Goal: Information Seeking & Learning: Check status

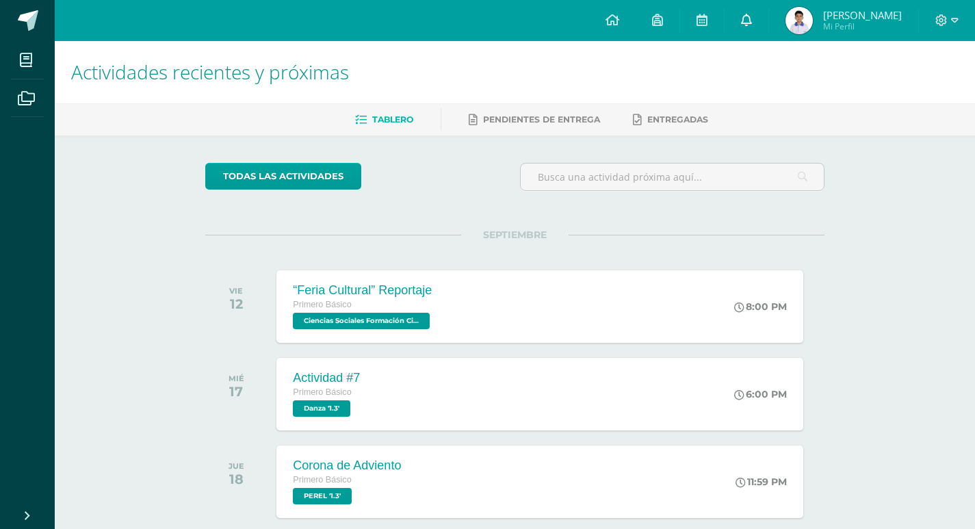
click at [749, 25] on icon at bounding box center [746, 20] width 11 height 12
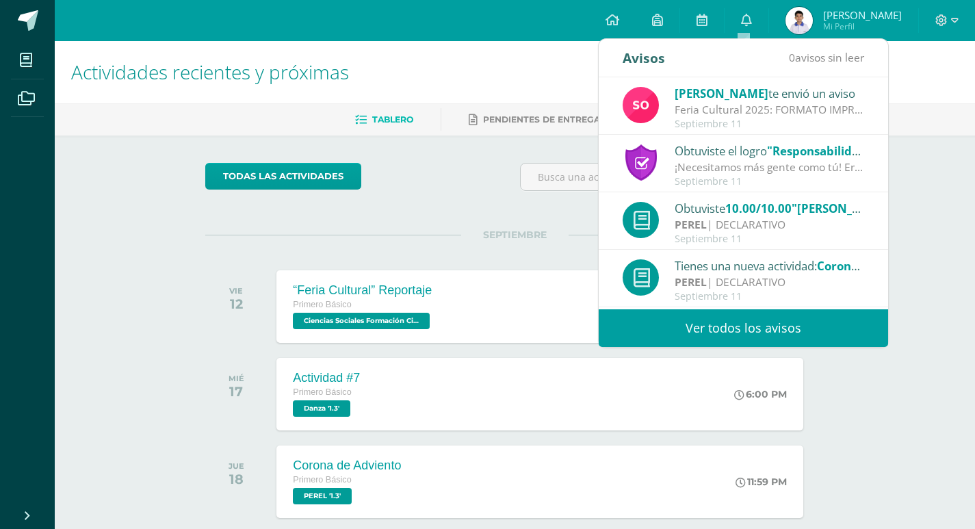
click at [665, 338] on link "Ver todos los avisos" at bounding box center [744, 328] width 290 height 38
click at [661, 324] on link "Ver todos los avisos" at bounding box center [744, 328] width 290 height 38
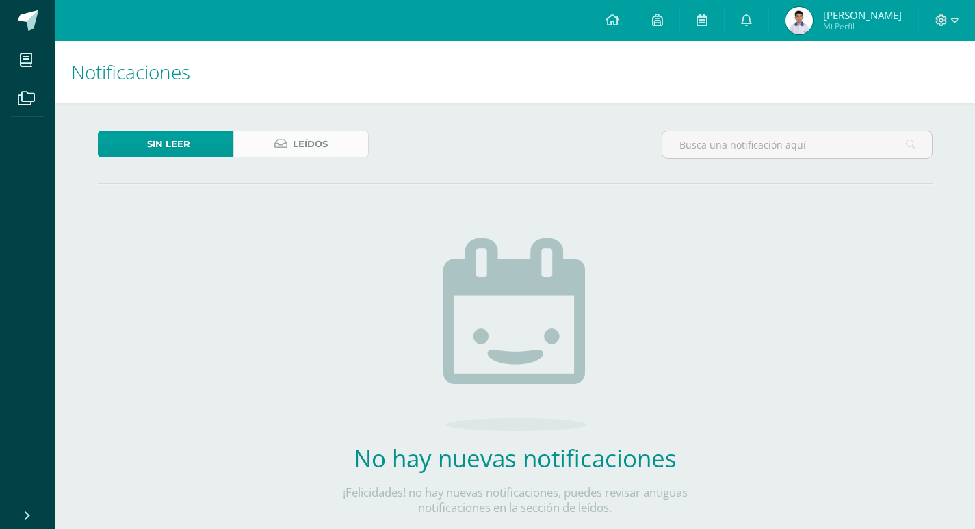
click at [287, 149] on icon at bounding box center [280, 144] width 13 height 12
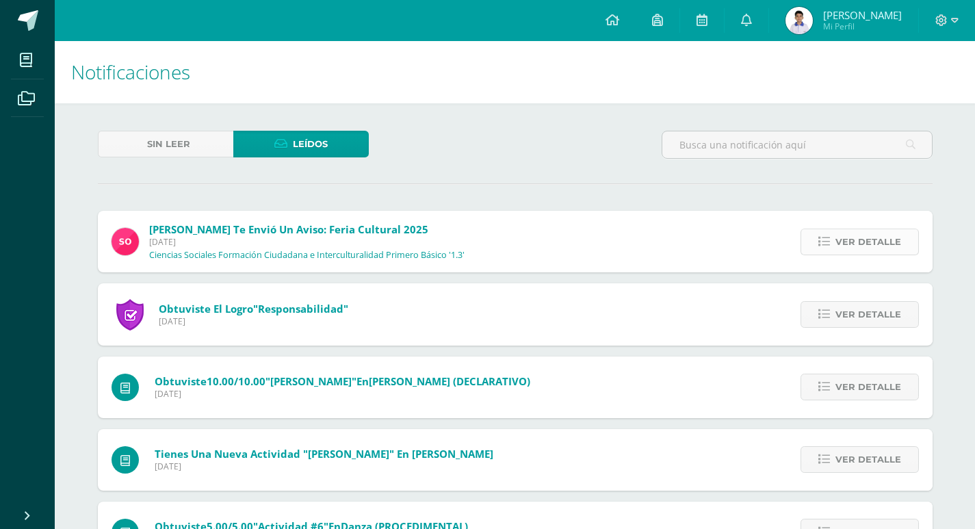
click at [862, 242] on span "Ver detalle" at bounding box center [869, 241] width 66 height 25
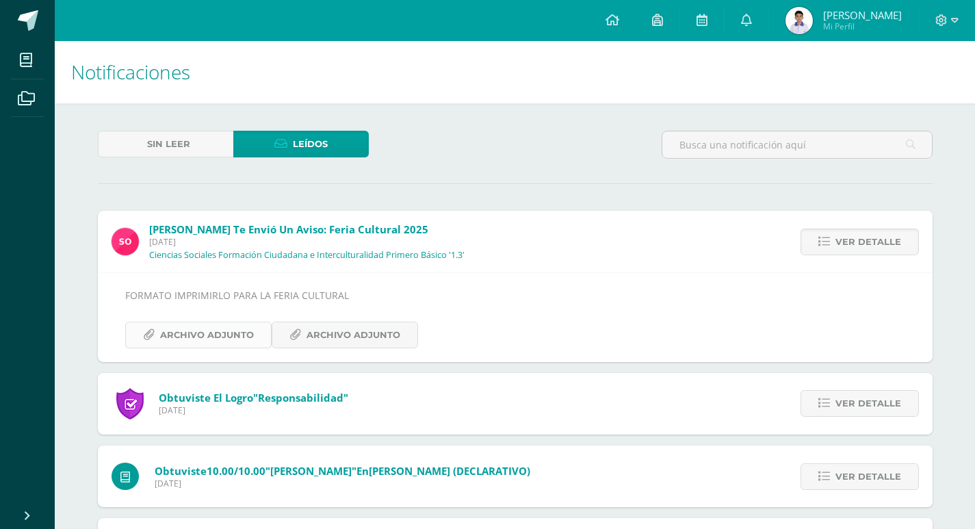
click at [238, 335] on span "Archivo Adjunto" at bounding box center [207, 334] width 94 height 25
click at [352, 340] on span "Archivo Adjunto" at bounding box center [354, 334] width 94 height 25
click at [322, 336] on span "Archivo Adjunto" at bounding box center [354, 334] width 94 height 25
